Goal: Check status: Check status

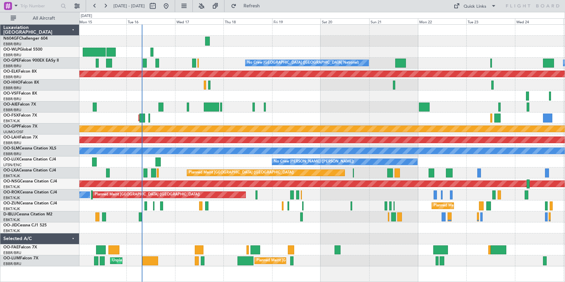
click at [330, 104] on div "Planned Maint [GEOGRAPHIC_DATA] ([GEOGRAPHIC_DATA])" at bounding box center [321, 107] width 485 height 11
click at [207, 7] on button at bounding box center [201, 6] width 11 height 11
